Goal: Navigation & Orientation: Find specific page/section

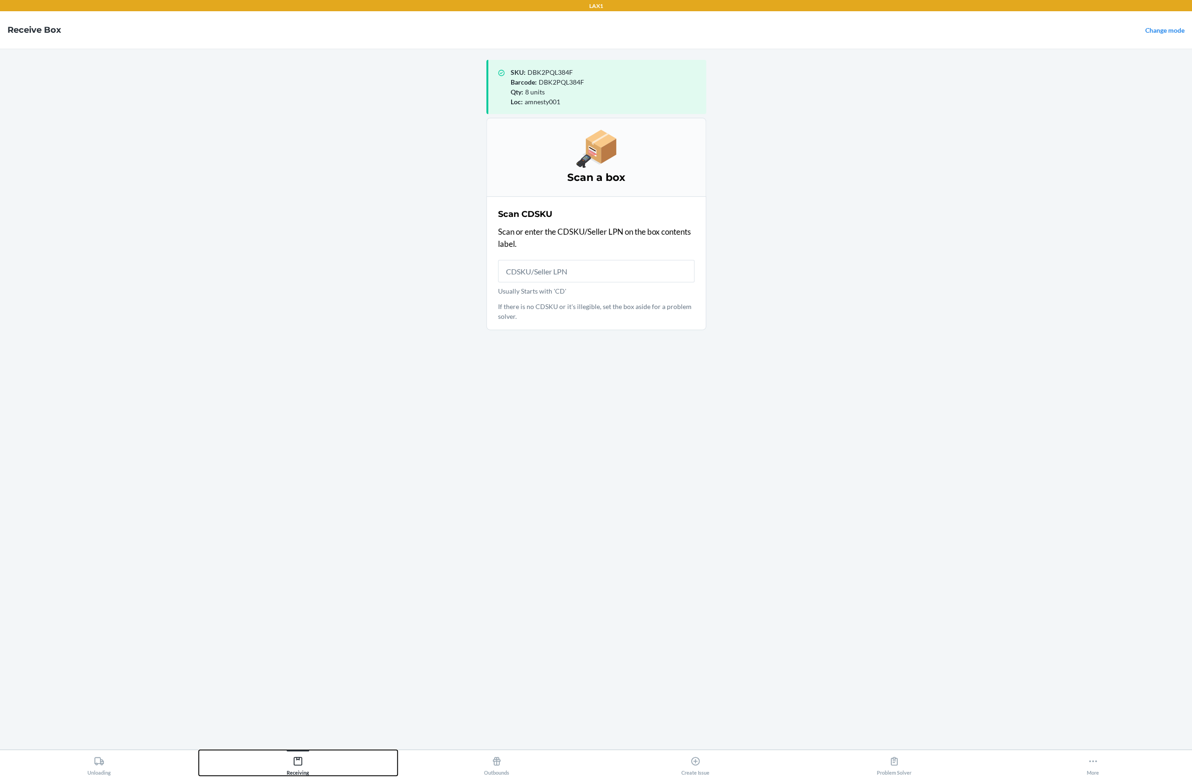
click at [301, 753] on div "Receiving" at bounding box center [298, 763] width 22 height 23
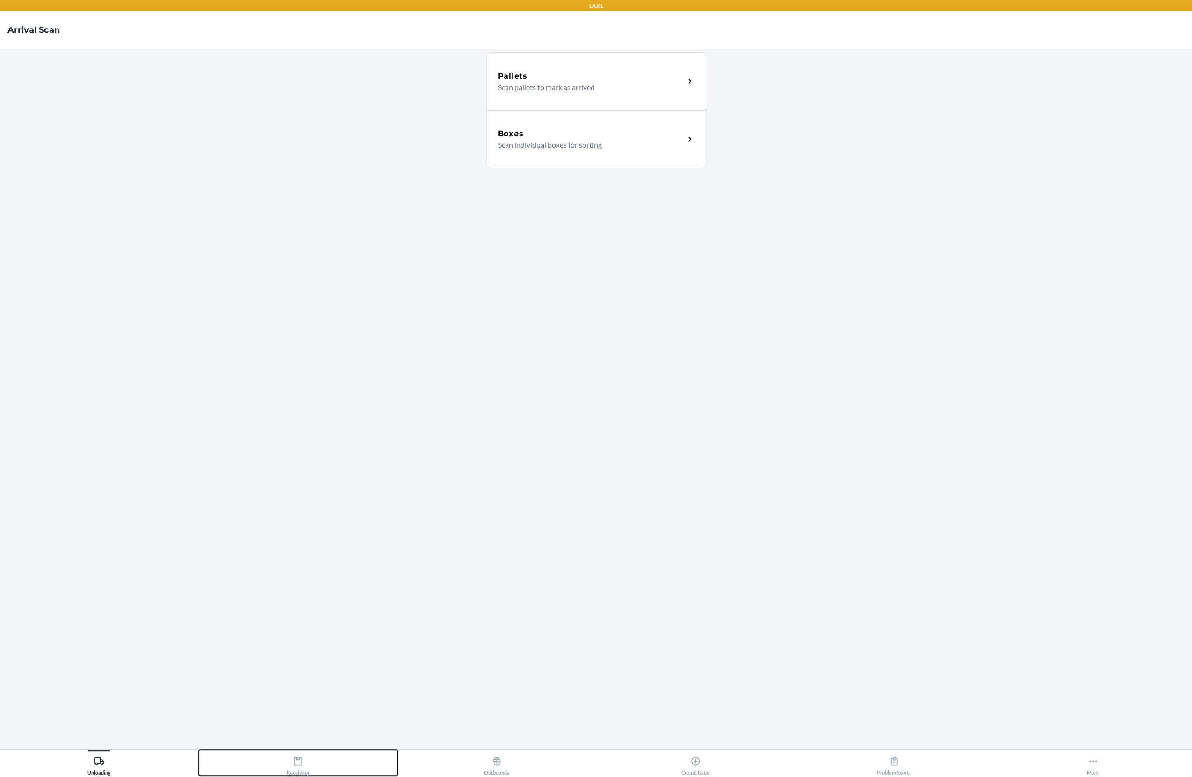
click at [294, 753] on div "Receiving" at bounding box center [298, 763] width 22 height 23
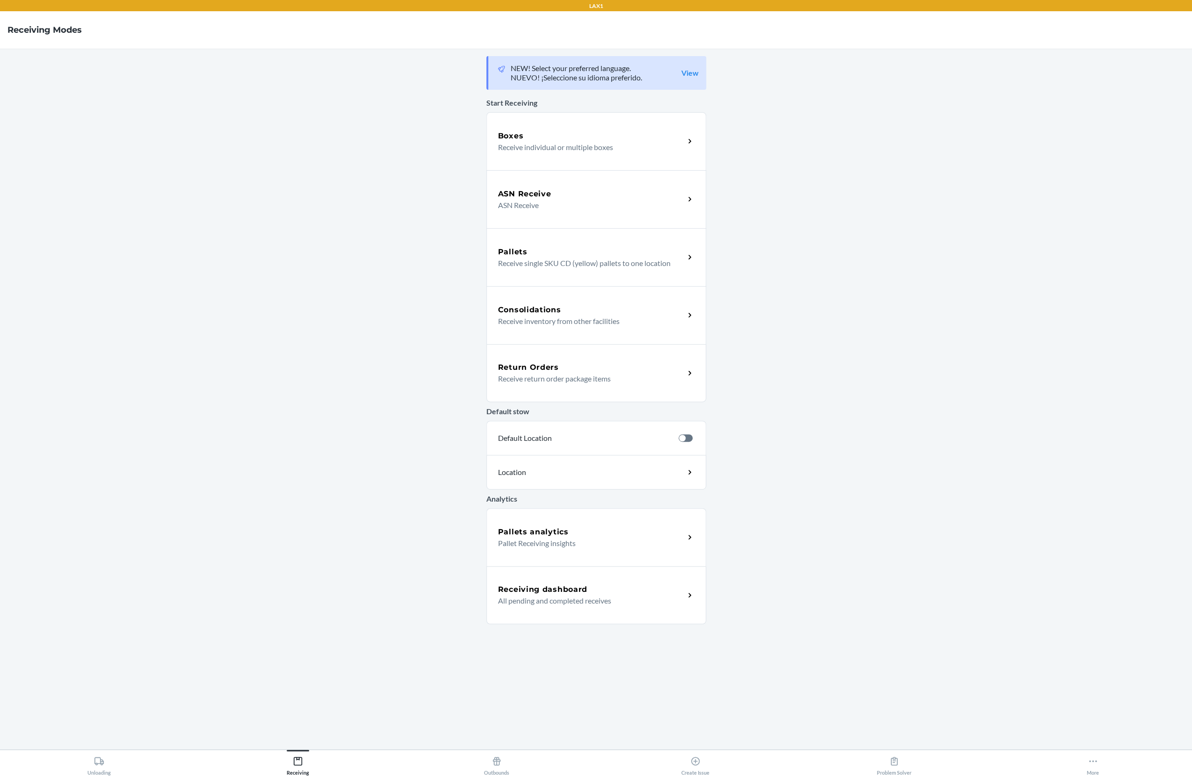
click at [590, 590] on div "Receiving dashboard" at bounding box center [591, 589] width 187 height 11
